Goal: Transaction & Acquisition: Purchase product/service

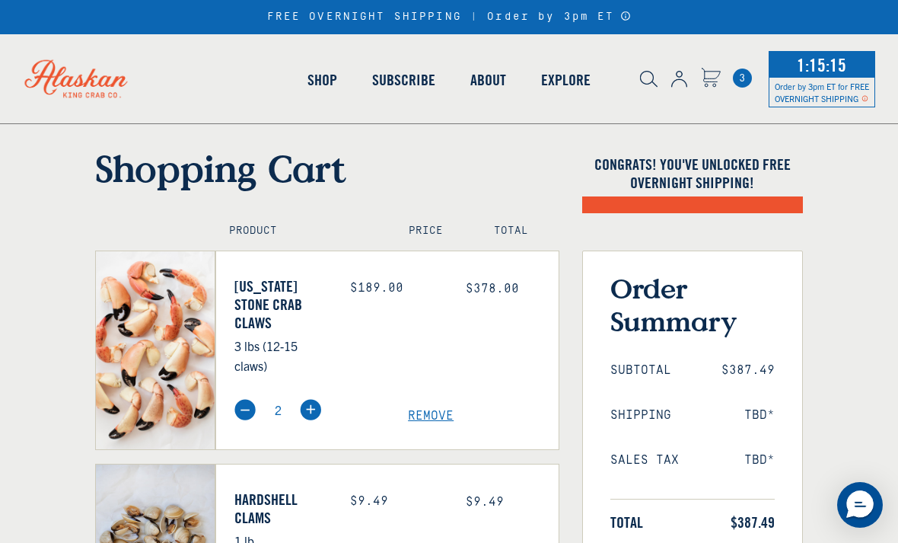
click at [713, 78] on icon "Cart" at bounding box center [711, 75] width 18 height 14
